Goal: Check status

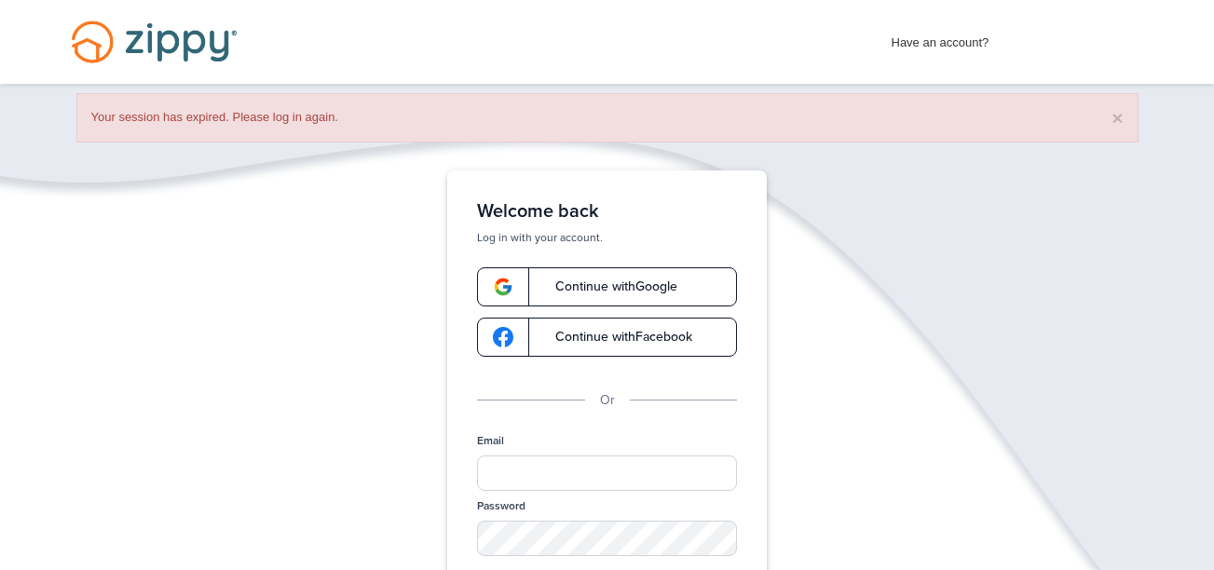
click at [603, 278] on link "Continue with Google" at bounding box center [607, 286] width 260 height 39
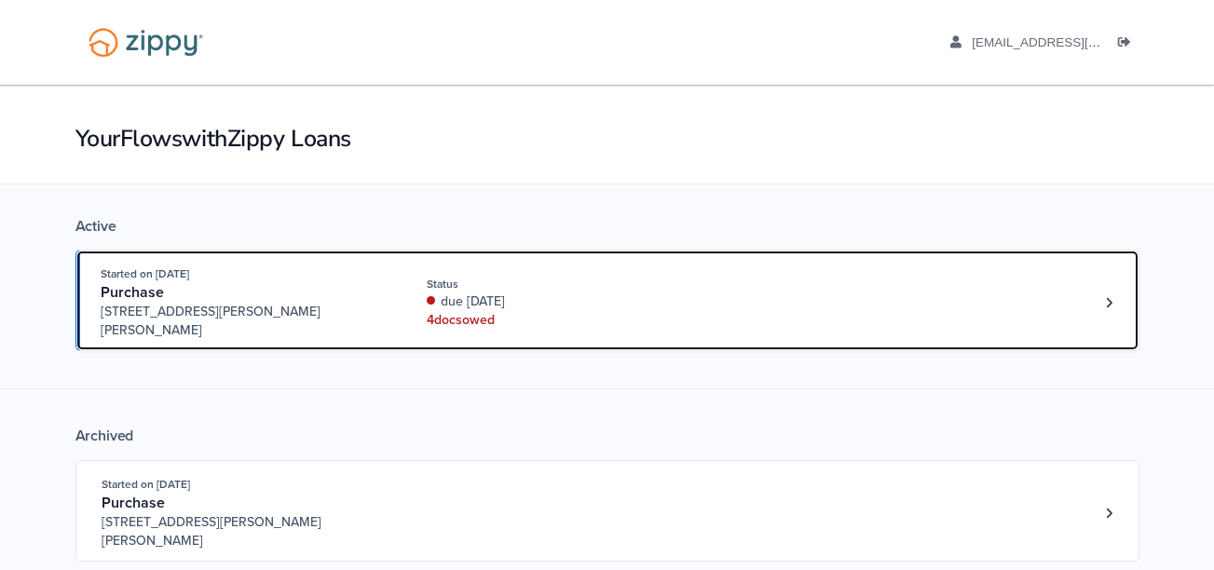
click at [585, 293] on div "due [DATE]" at bounding box center [551, 302] width 249 height 19
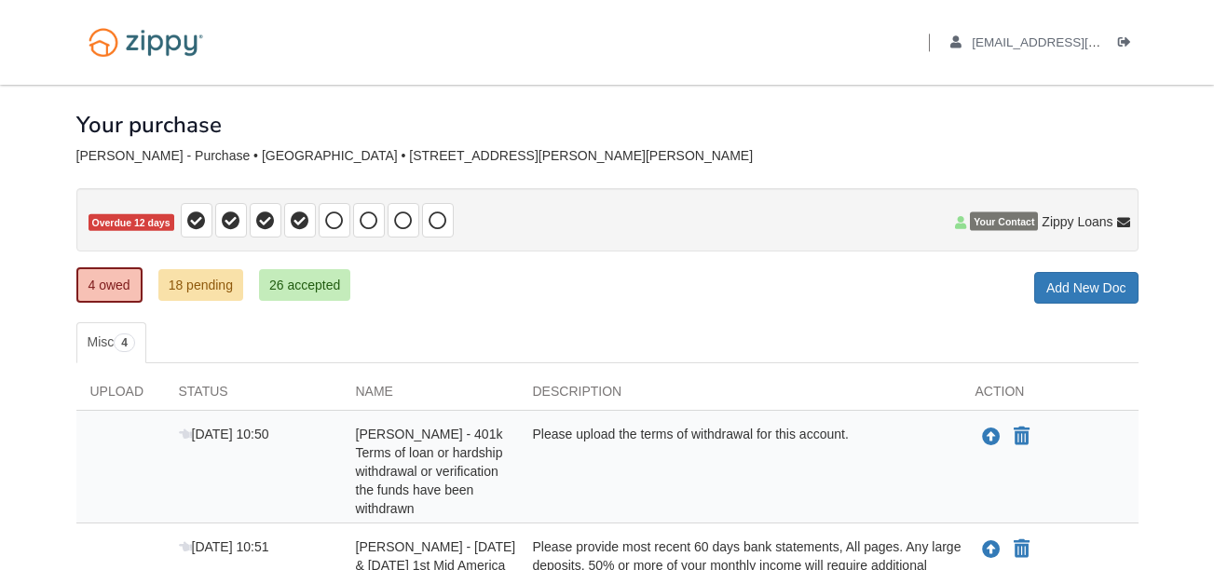
click at [493, 280] on div "4 owed 18 pending 26 accepted My Estimated Payment × My Estimated Payment Add N…" at bounding box center [607, 287] width 1062 height 34
